Goal: Task Accomplishment & Management: Manage account settings

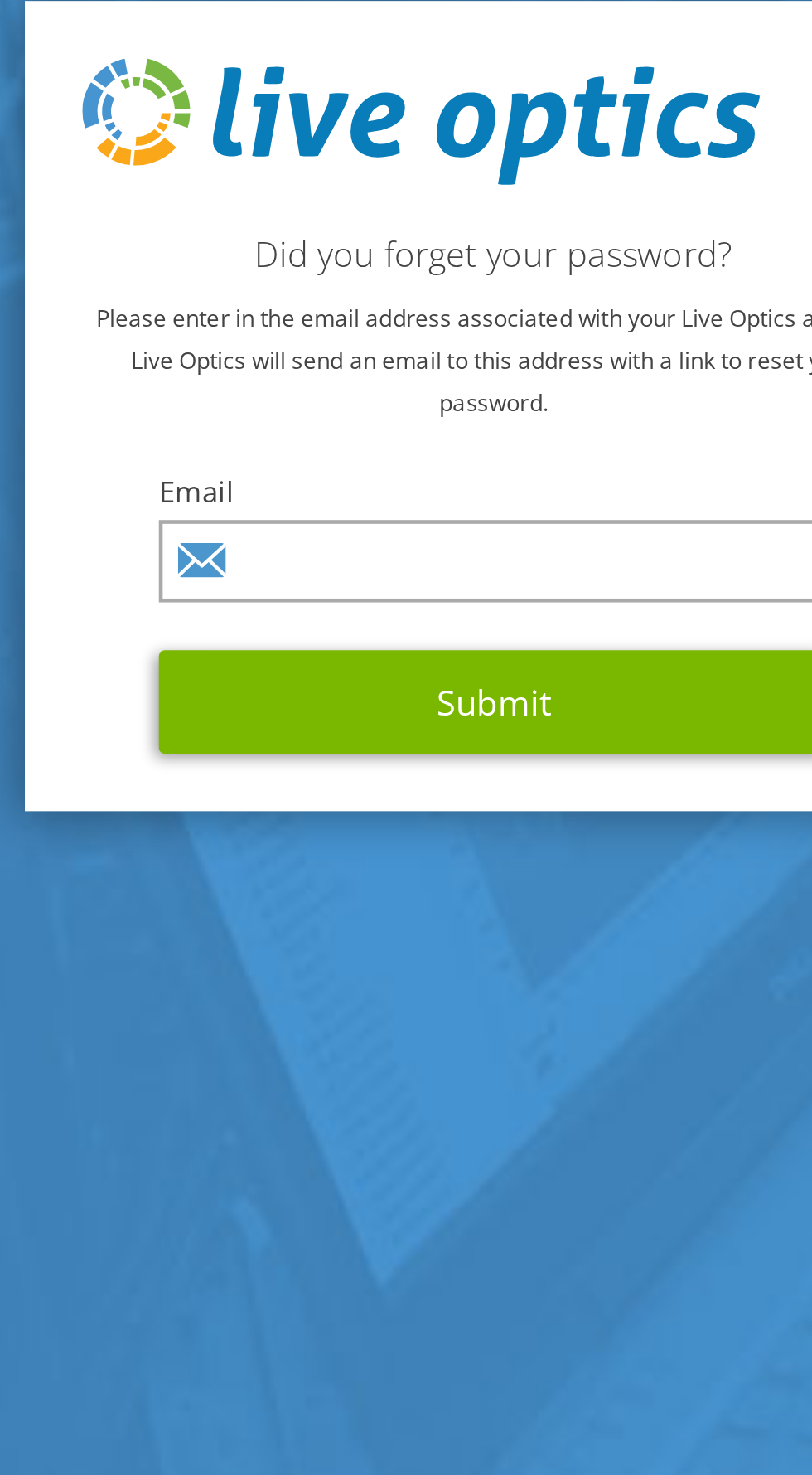
scroll to position [4, 0]
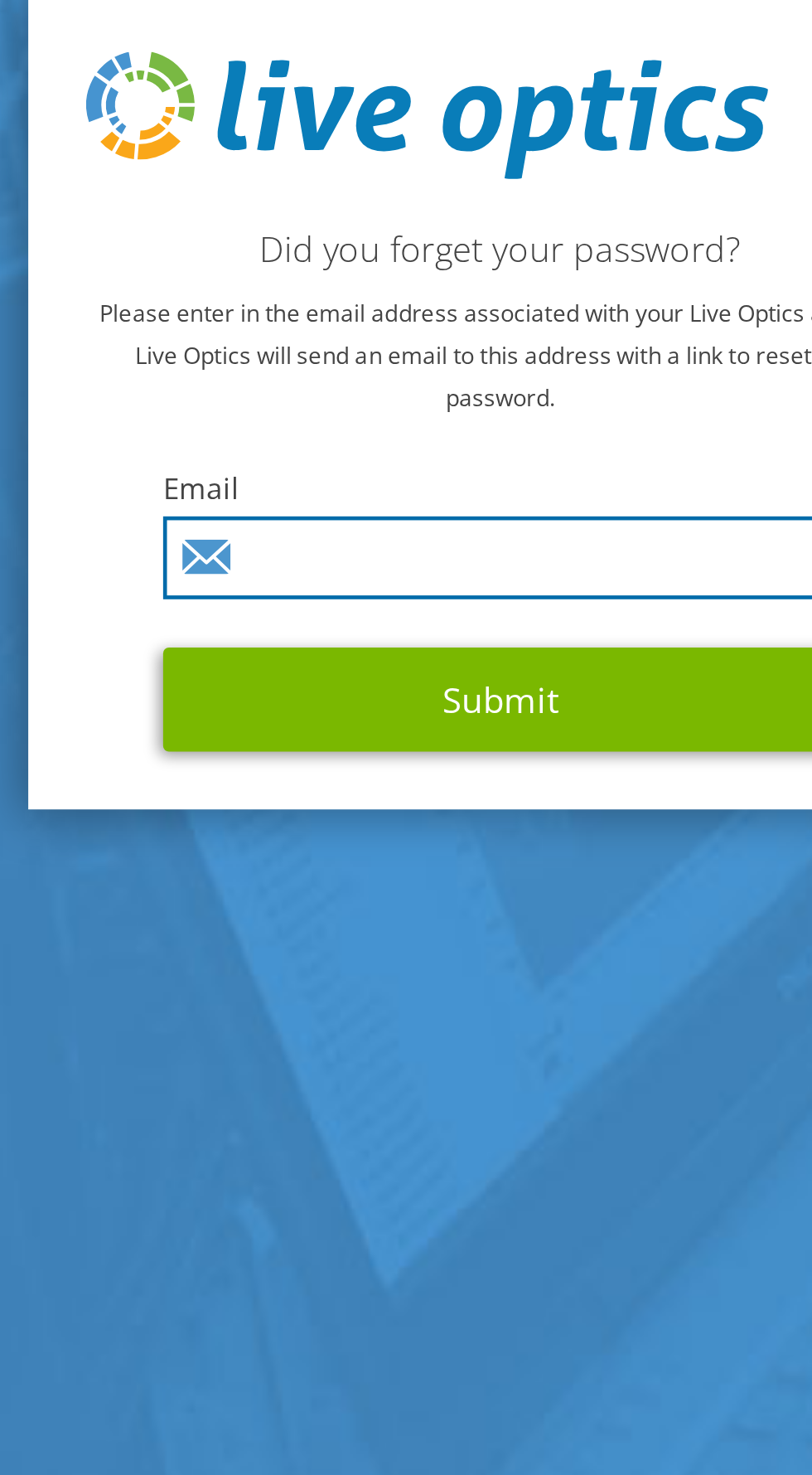
click at [338, 791] on input "text" at bounding box center [408, 774] width 294 height 36
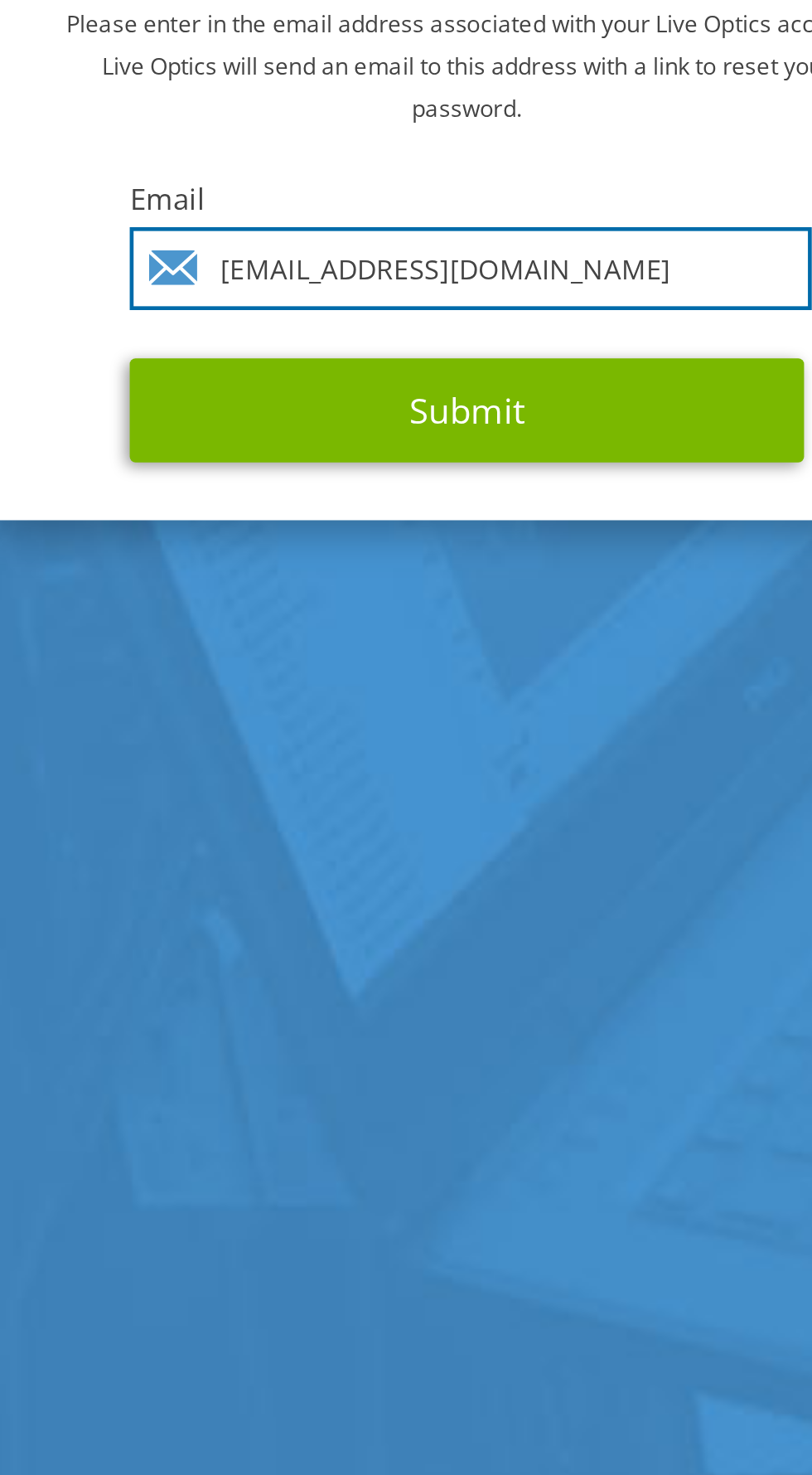
type input "aungzawhtun@mcb.com.mm"
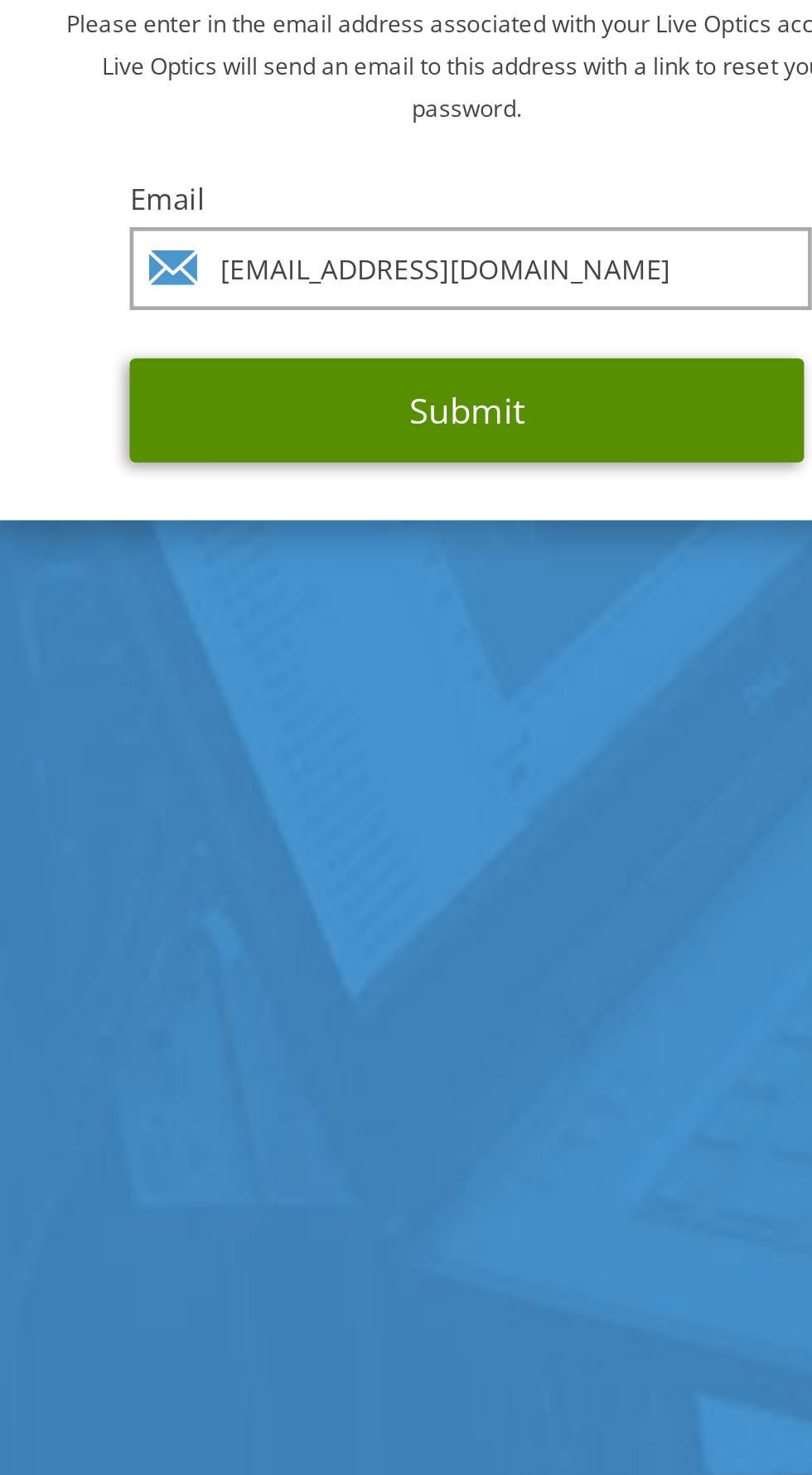
click at [454, 857] on button "Submit" at bounding box center [406, 835] width 290 height 45
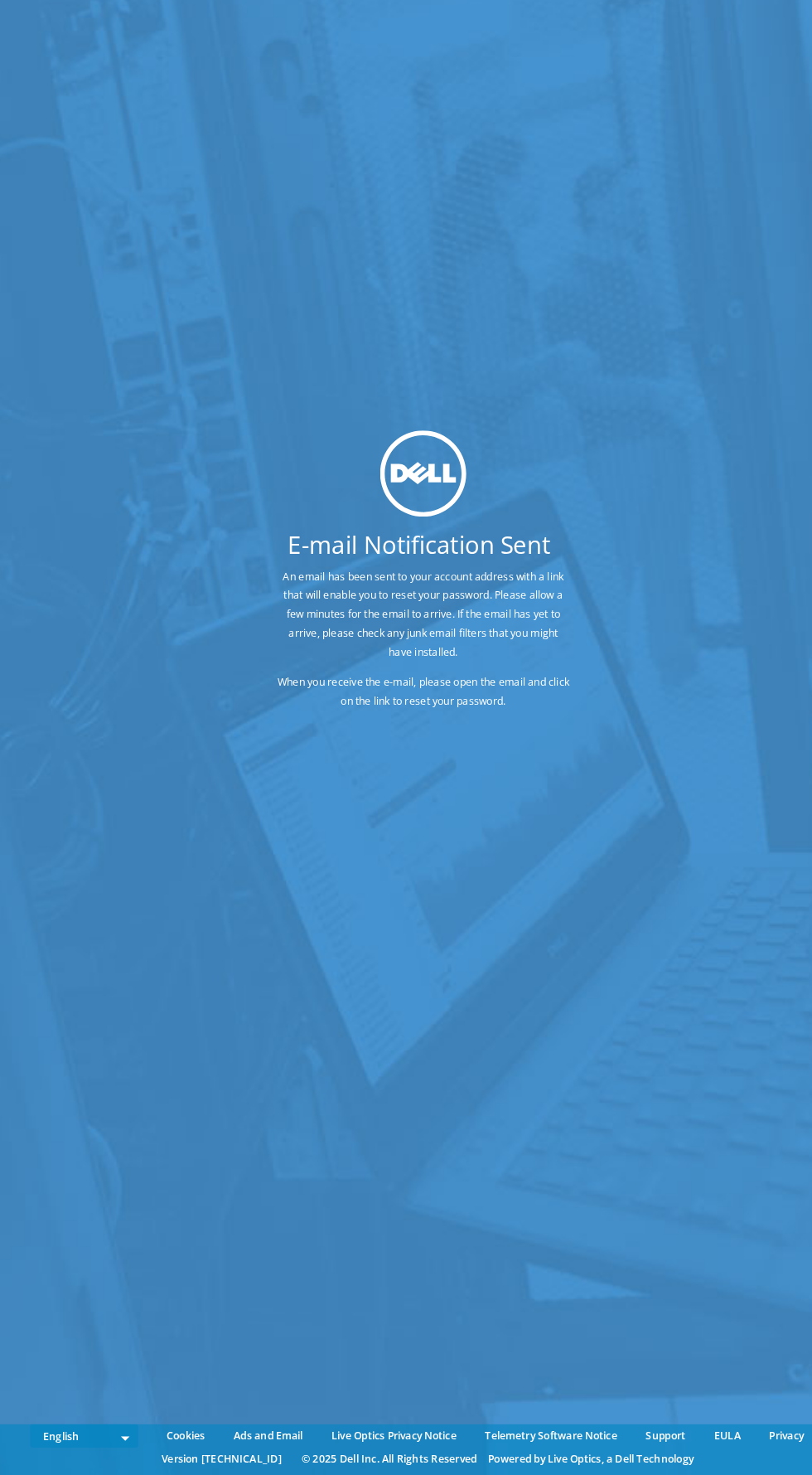
click at [418, 682] on p "An email has been sent to your account address with a link that will enable you…" at bounding box center [406, 636] width 282 height 91
click at [434, 580] on h1 "E-mail Notification Sent" at bounding box center [402, 569] width 397 height 23
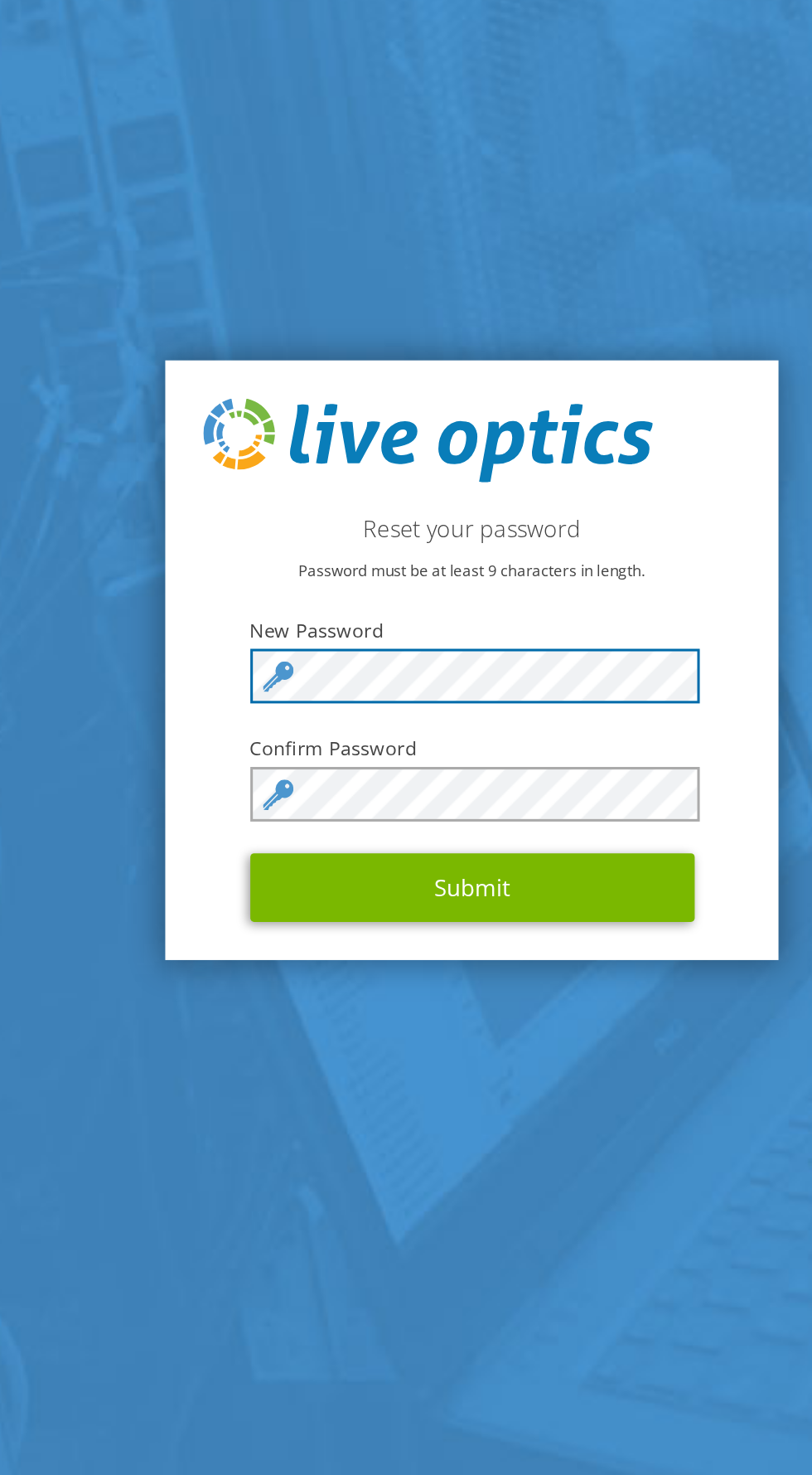
scroll to position [7, 0]
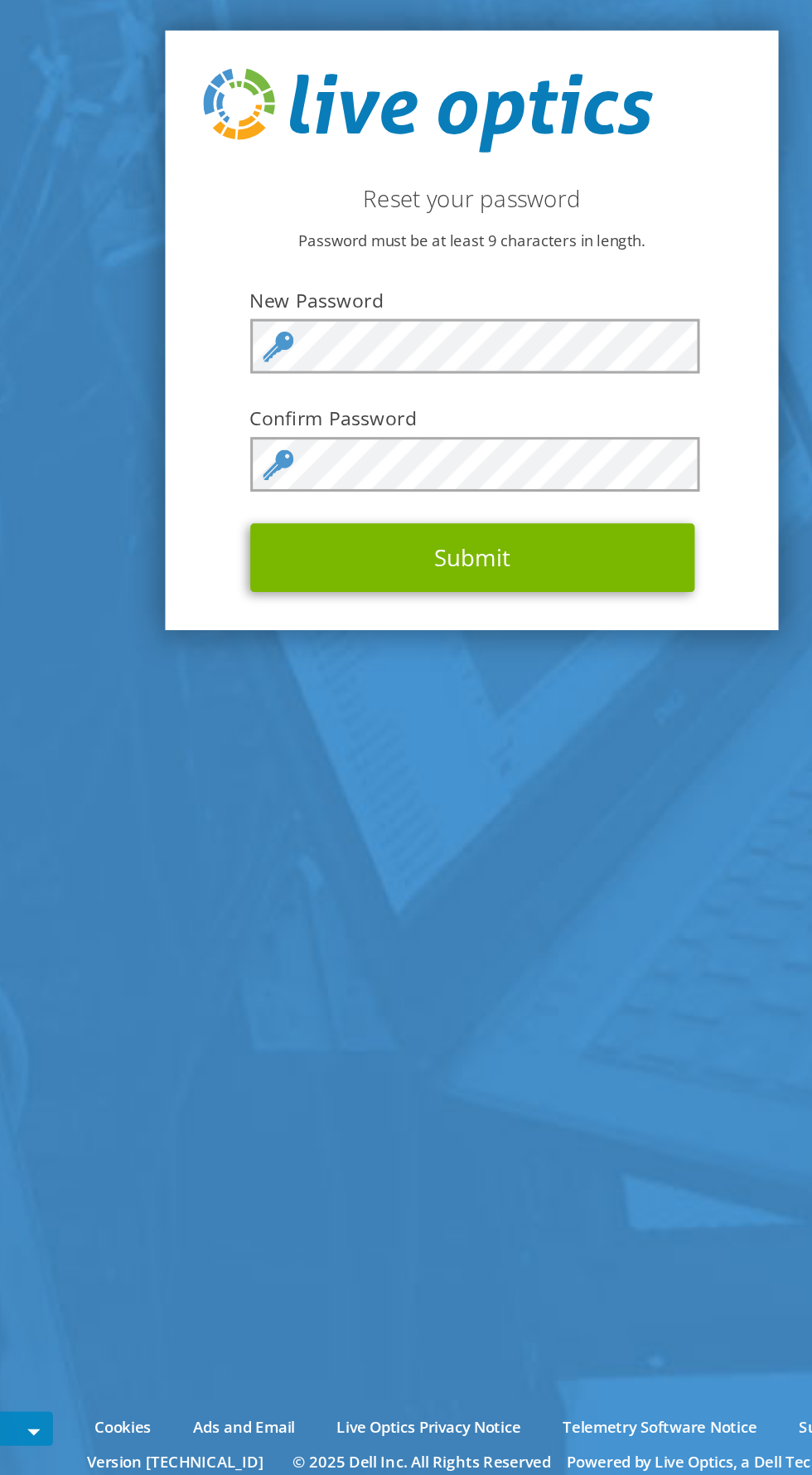
click at [279, 727] on icon at bounding box center [279, 717] width 20 height 20
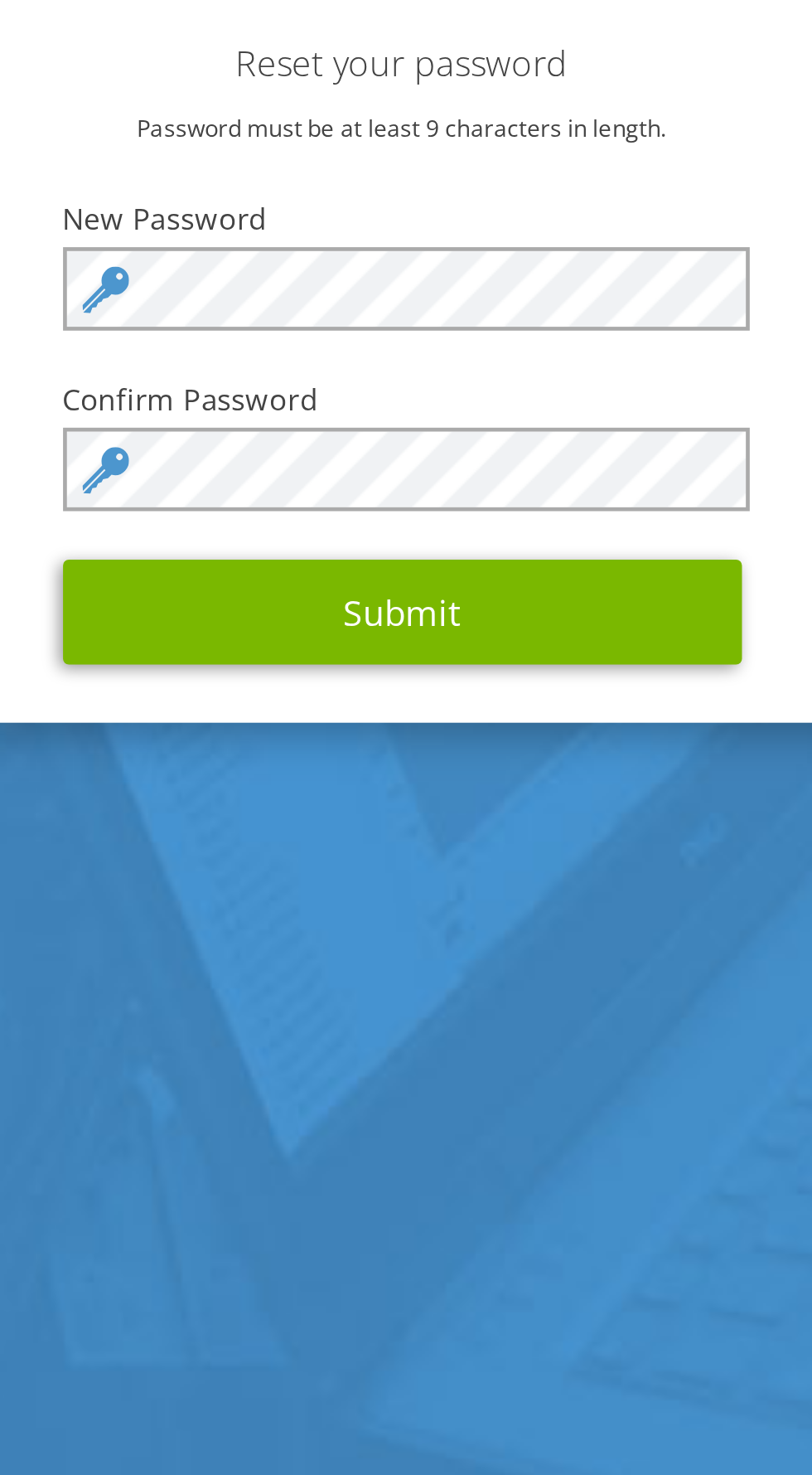
click at [286, 727] on icon at bounding box center [279, 717] width 20 height 20
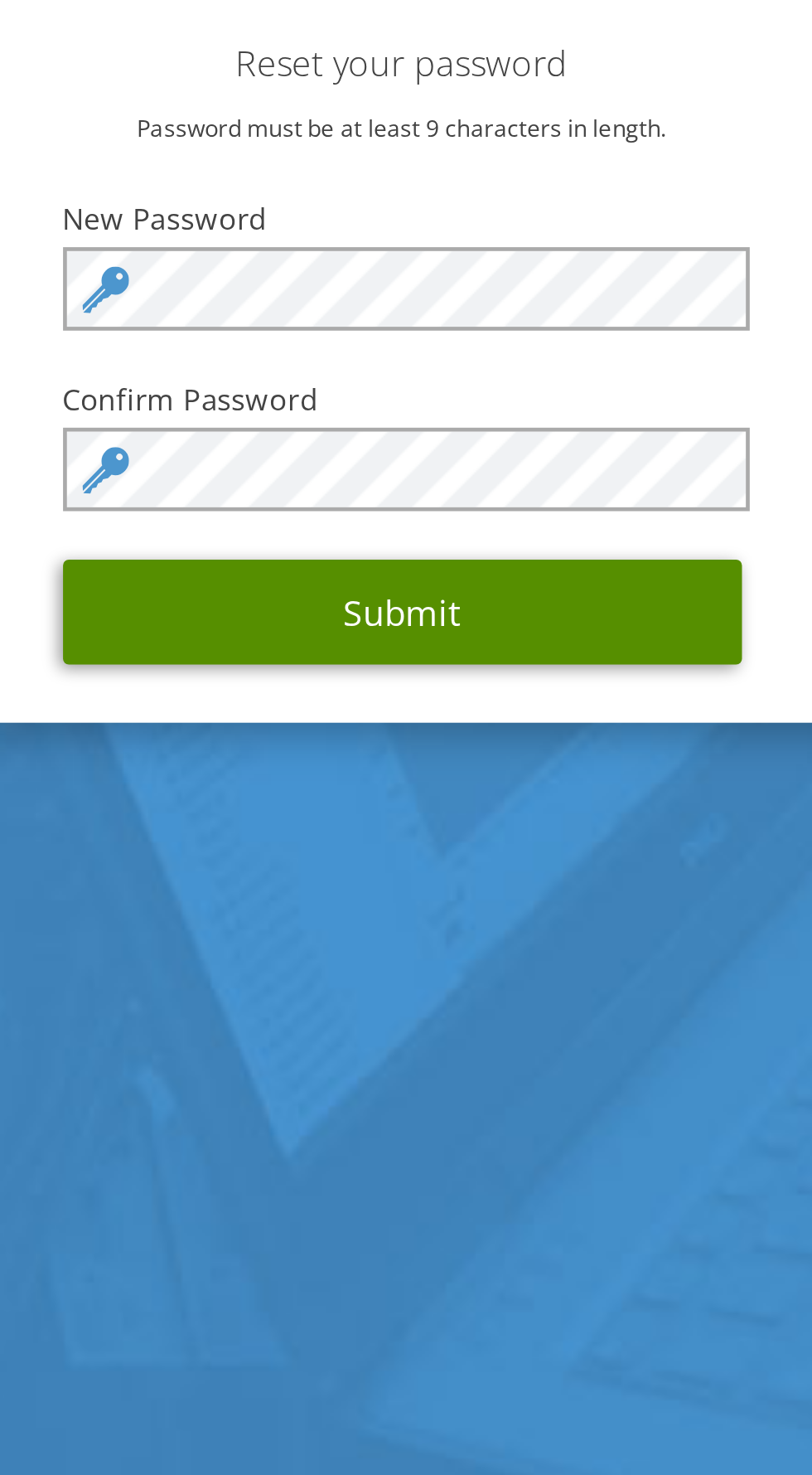
click at [443, 878] on button "Submit" at bounding box center [406, 855] width 290 height 45
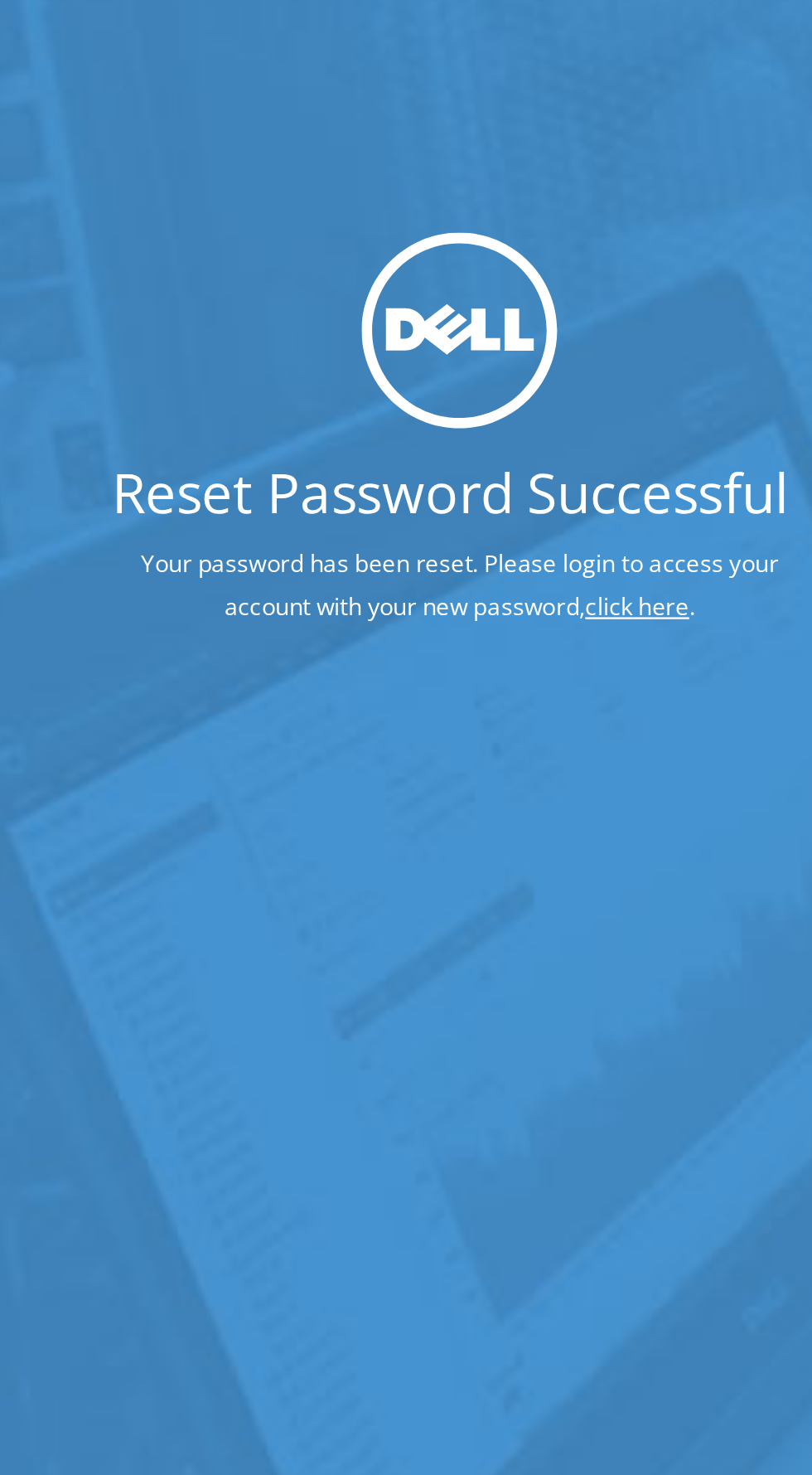
scroll to position [8, 0]
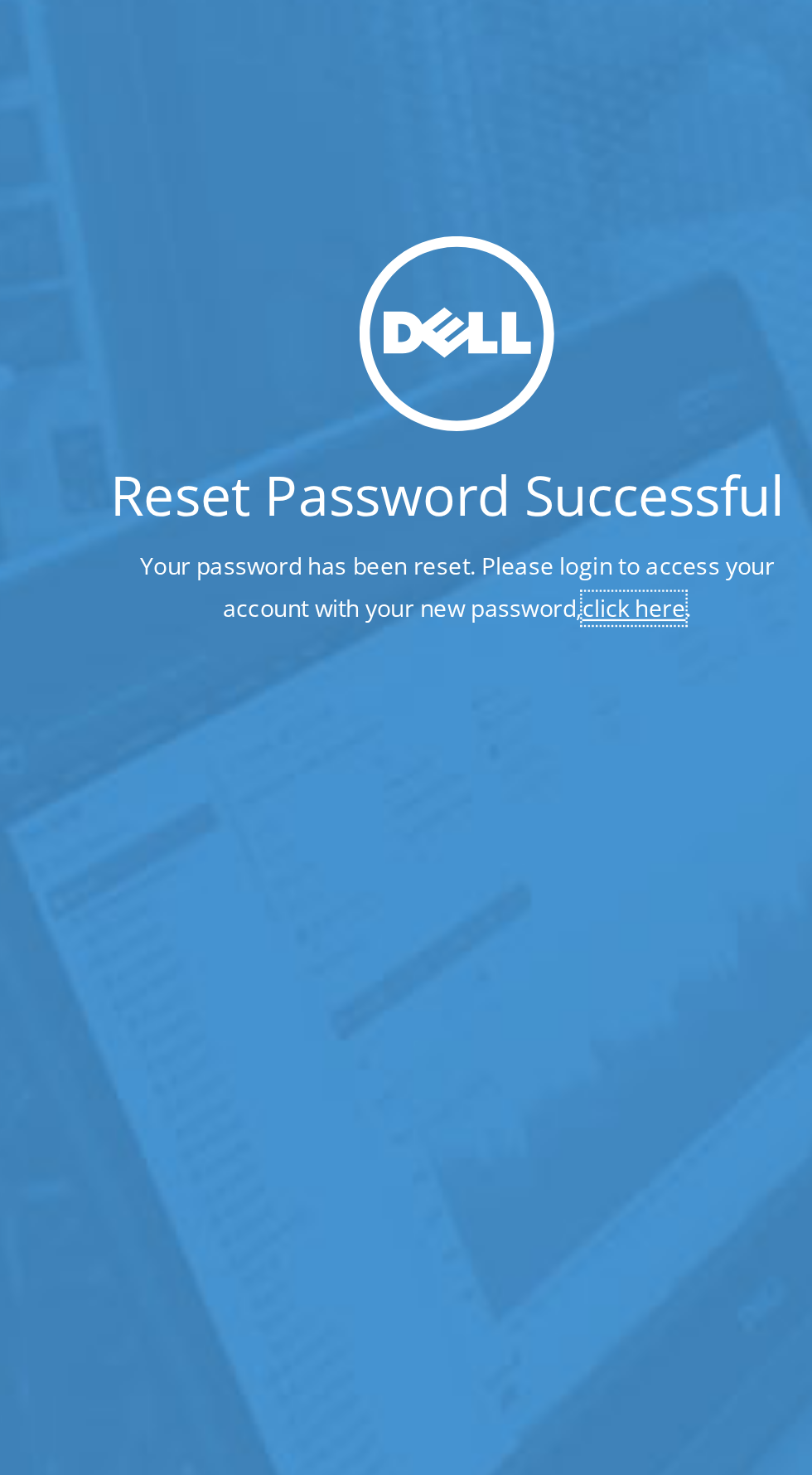
click at [480, 665] on link "click here" at bounding box center [481, 657] width 44 height 14
